Goal: Navigation & Orientation: Find specific page/section

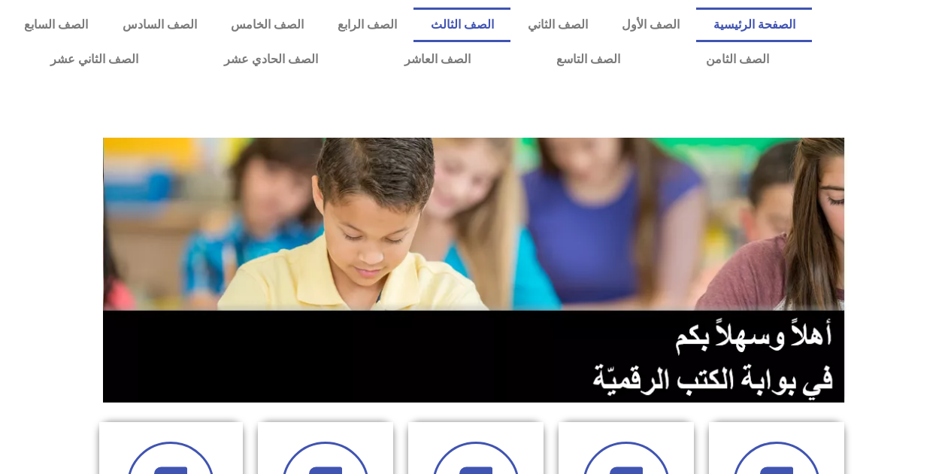
click at [480, 25] on link "الصف الثالث" at bounding box center [462, 25] width 97 height 35
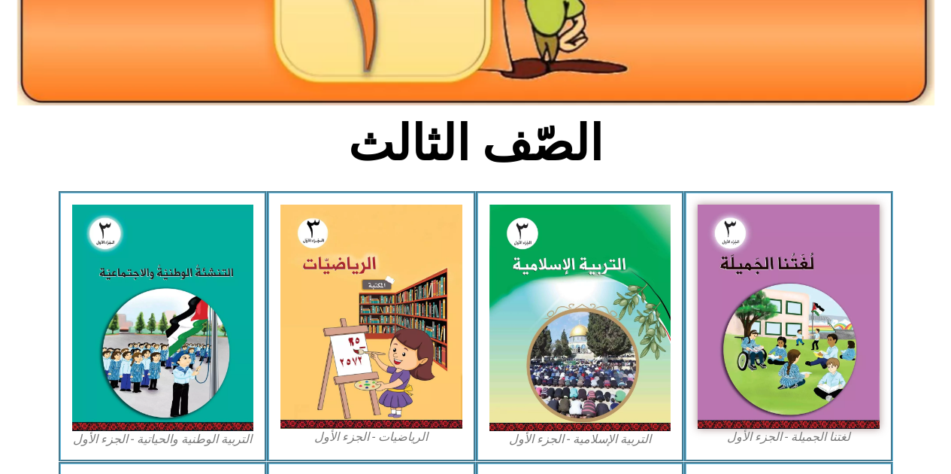
scroll to position [301, 0]
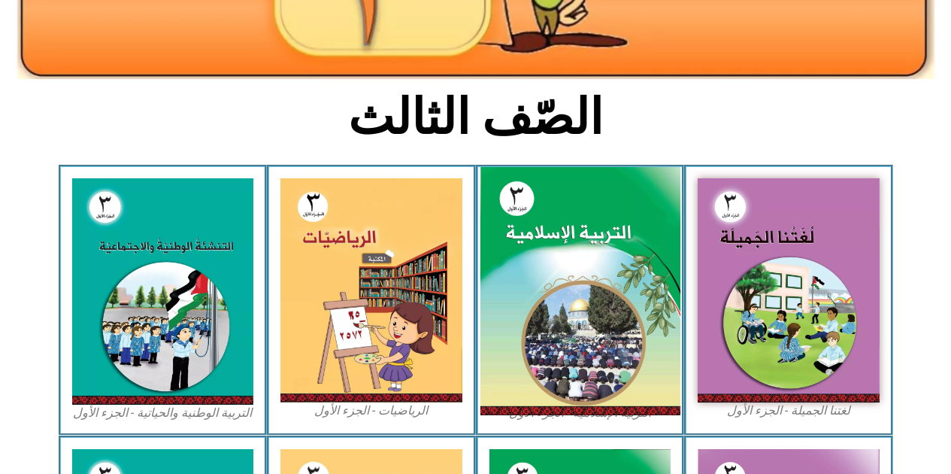
click at [546, 259] on img at bounding box center [580, 291] width 200 height 249
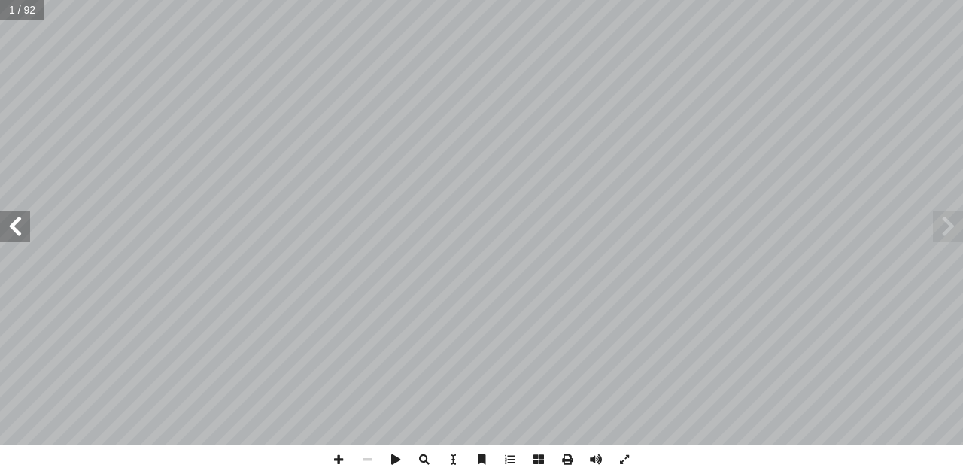
click at [16, 229] on span at bounding box center [15, 226] width 30 height 30
click at [17, 229] on span at bounding box center [15, 226] width 30 height 30
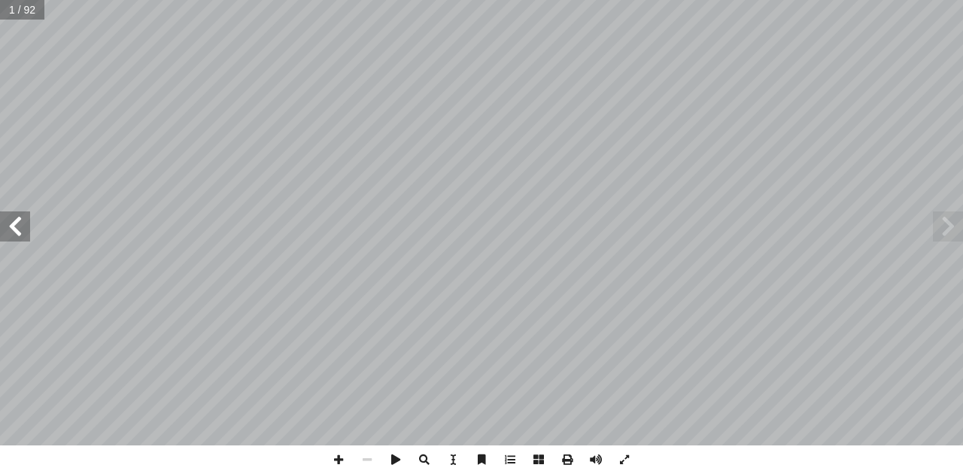
click at [17, 229] on span at bounding box center [15, 226] width 30 height 30
click at [18, 229] on span at bounding box center [15, 226] width 30 height 30
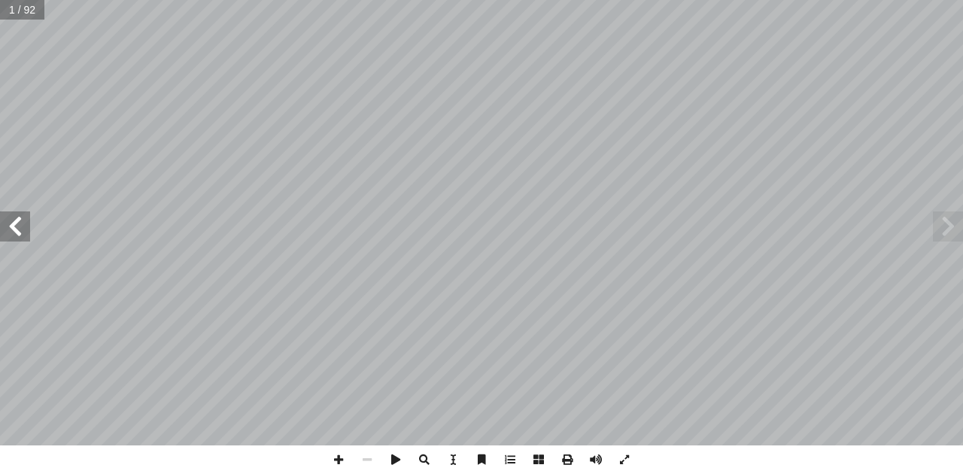
click at [18, 229] on span at bounding box center [15, 226] width 30 height 30
click at [19, 229] on span at bounding box center [15, 226] width 30 height 30
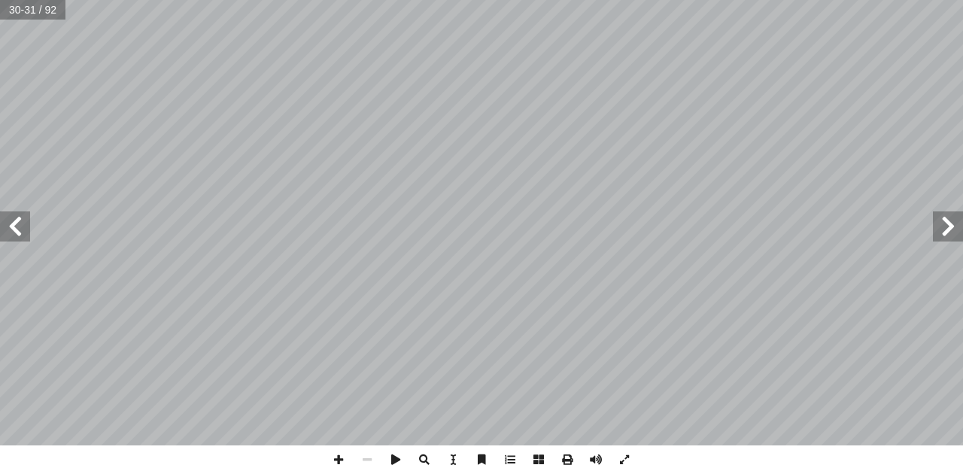
click at [19, 229] on span at bounding box center [15, 226] width 30 height 30
